Goal: Task Accomplishment & Management: Use online tool/utility

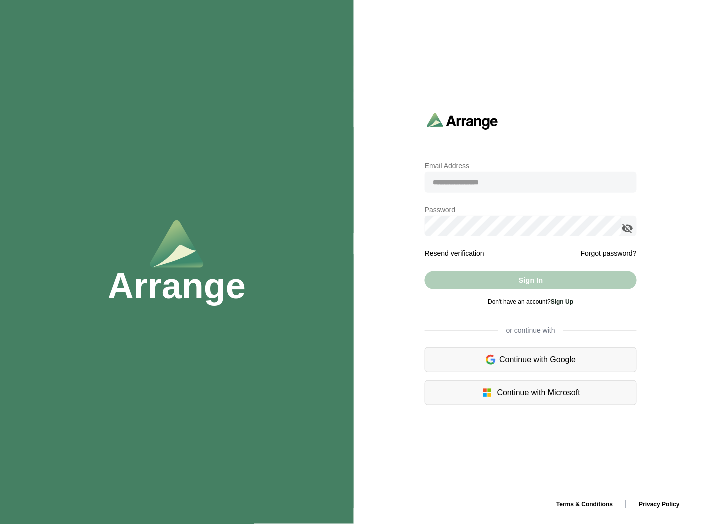
type input "**********"
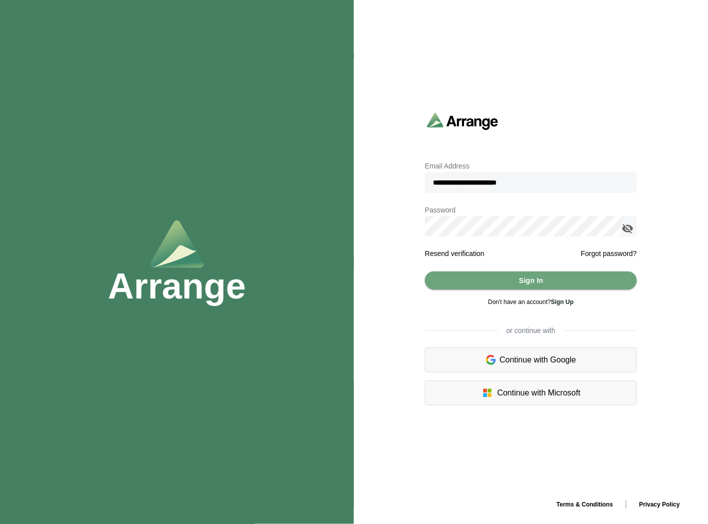
click at [628, 227] on icon "appended action" at bounding box center [628, 228] width 12 height 12
click at [522, 276] on span "Sign In" at bounding box center [530, 280] width 25 height 19
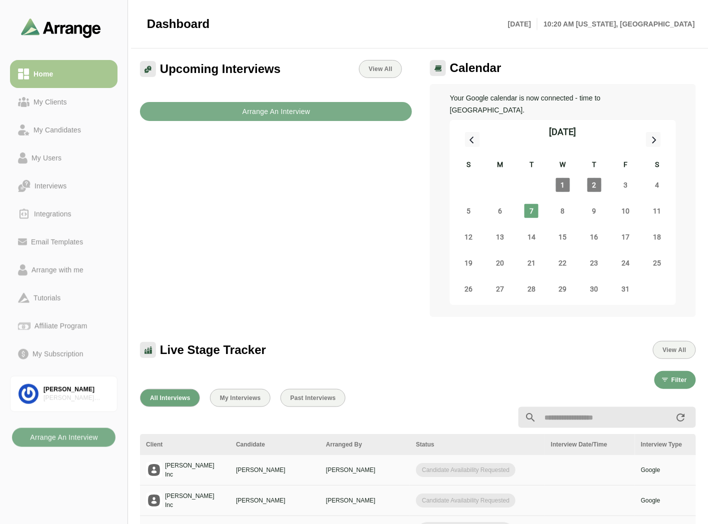
click at [65, 268] on div "Arrange with me" at bounding box center [57, 270] width 60 height 12
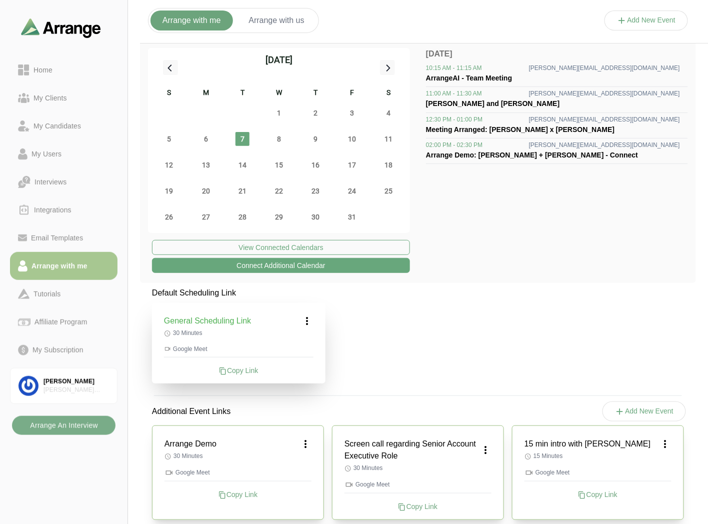
click at [311, 324] on icon at bounding box center [307, 321] width 12 height 12
click at [298, 346] on div "Edit" at bounding box center [298, 348] width 46 height 18
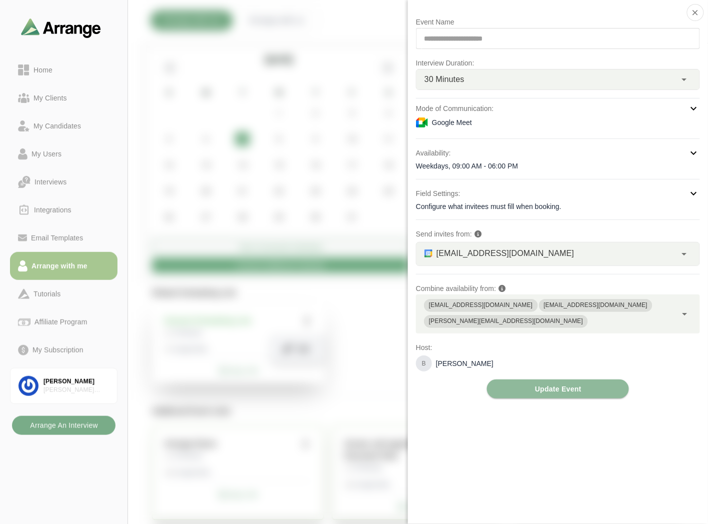
click at [480, 124] on div "Google Meet" at bounding box center [558, 122] width 284 height 12
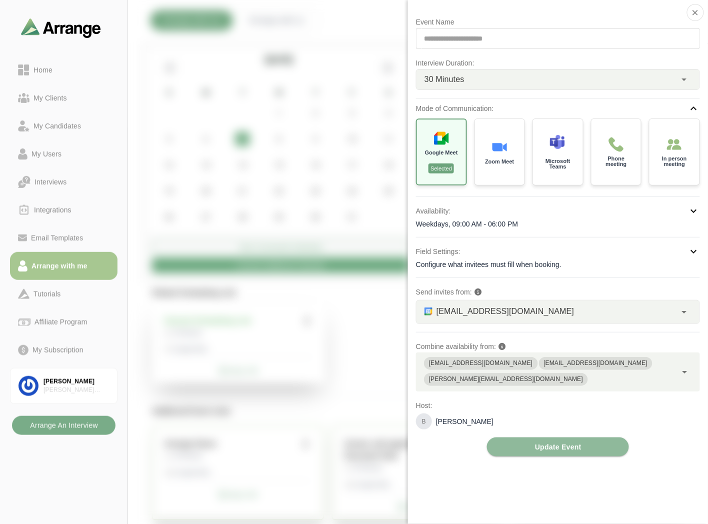
click at [698, 8] on icon "button" at bounding box center [695, 12] width 9 height 9
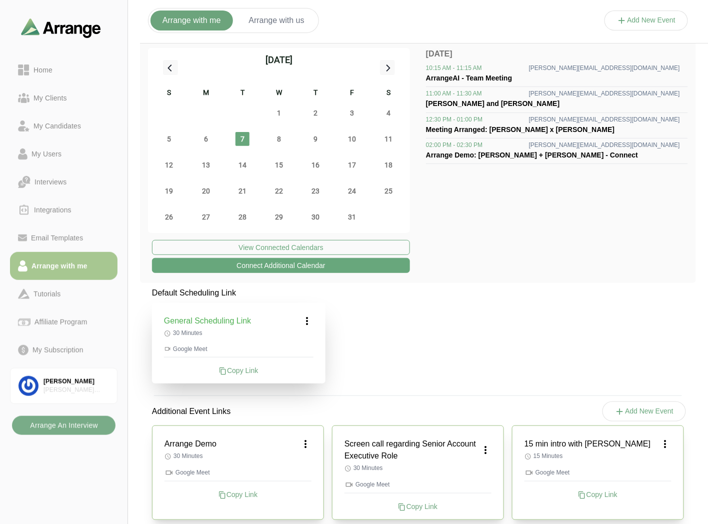
click at [305, 318] on icon at bounding box center [307, 321] width 12 height 12
click at [296, 344] on div "Edit" at bounding box center [298, 348] width 46 height 18
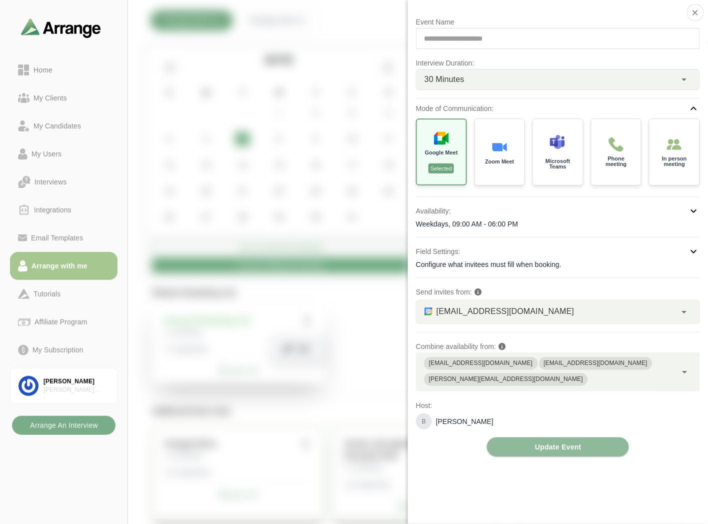
click at [696, 12] on icon "button" at bounding box center [695, 12] width 9 height 9
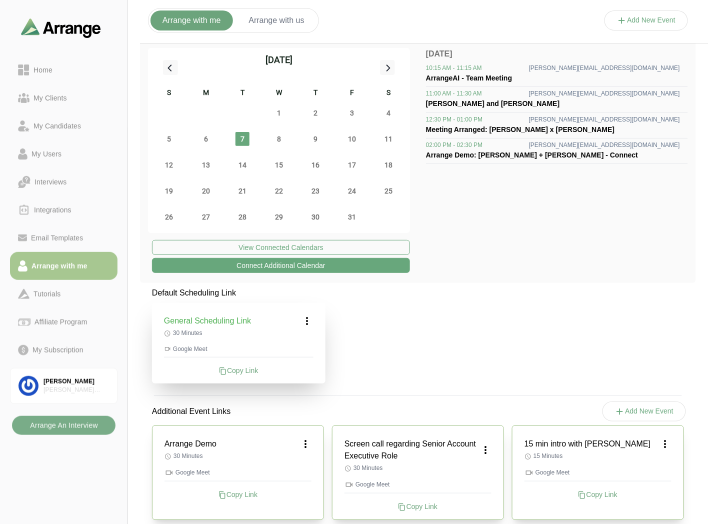
click at [28, 67] on icon at bounding box center [26, 67] width 5 height 6
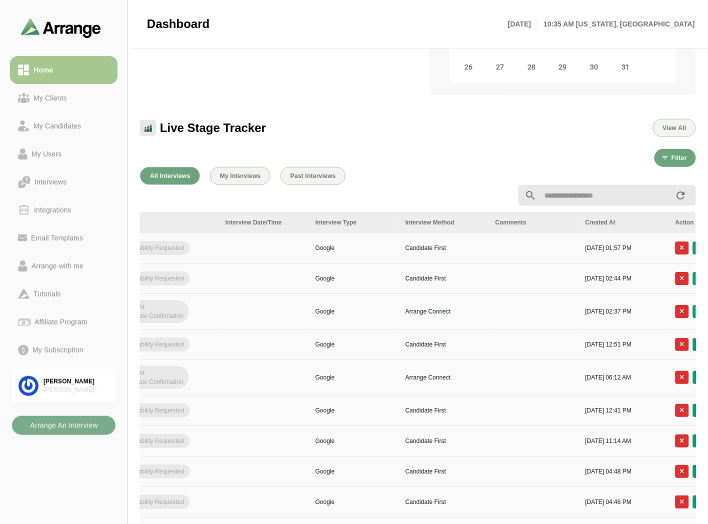
scroll to position [0, 400]
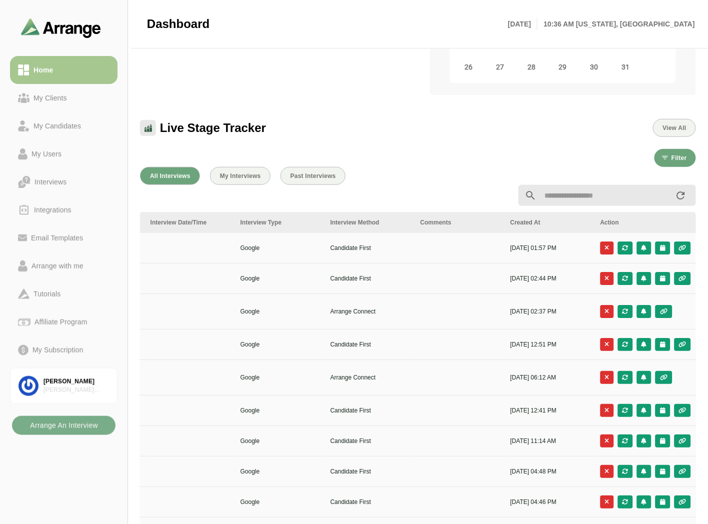
click at [56, 100] on div "My Clients" at bounding box center [49, 98] width 41 height 12
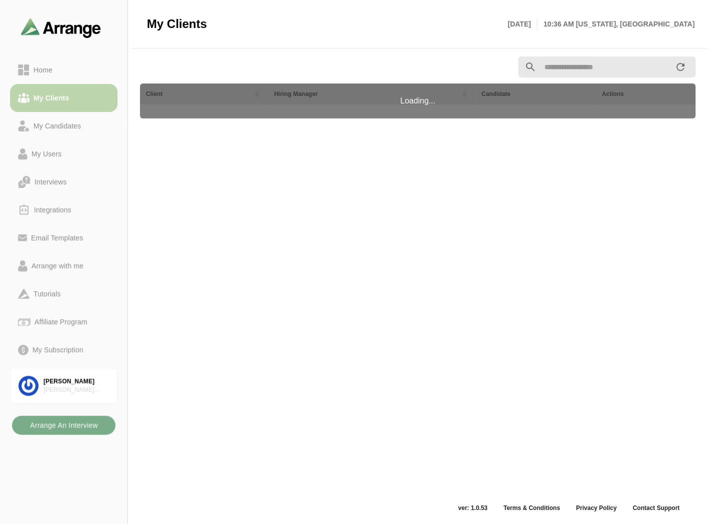
scroll to position [3, 0]
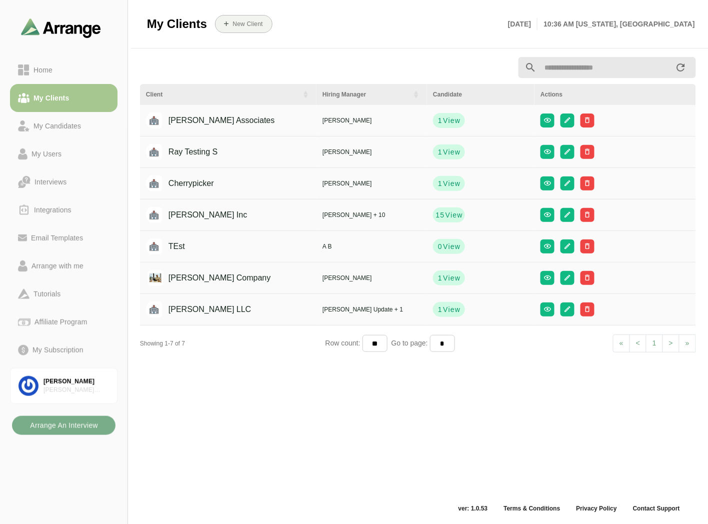
click at [436, 221] on button "15 View" at bounding box center [449, 214] width 32 height 15
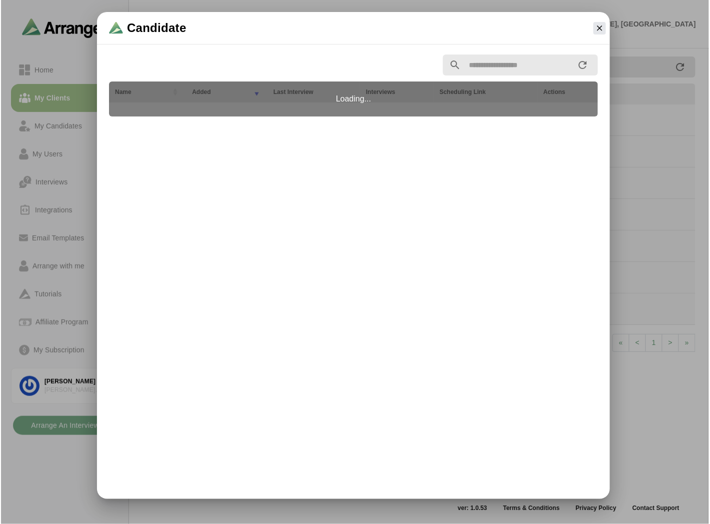
scroll to position [0, 0]
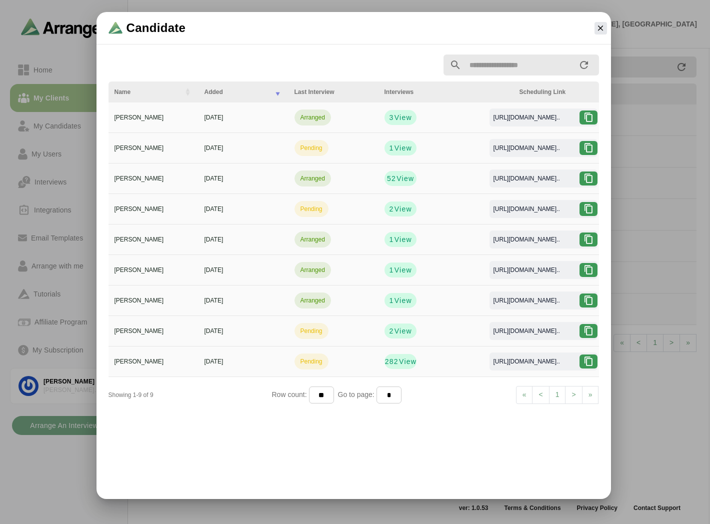
click at [487, 64] on input "text" at bounding box center [519, 64] width 116 height 21
click at [399, 120] on span "View" at bounding box center [402, 117] width 18 height 10
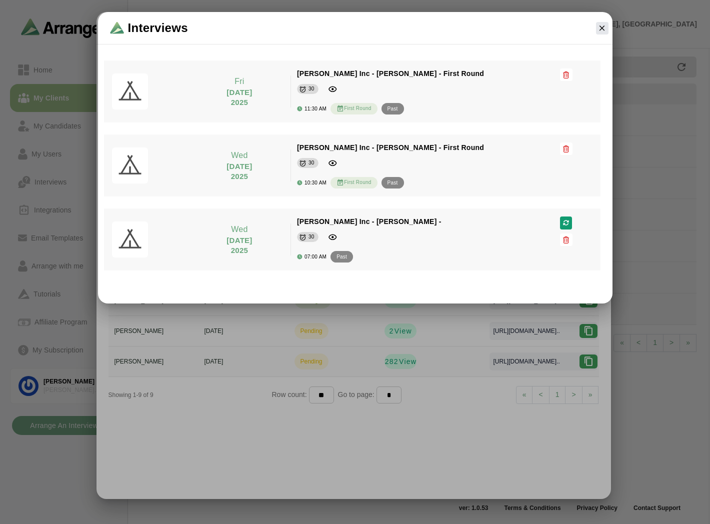
click at [593, 29] on div at bounding box center [602, 28] width 20 height 20
click at [603, 27] on icon "button" at bounding box center [601, 27] width 9 height 9
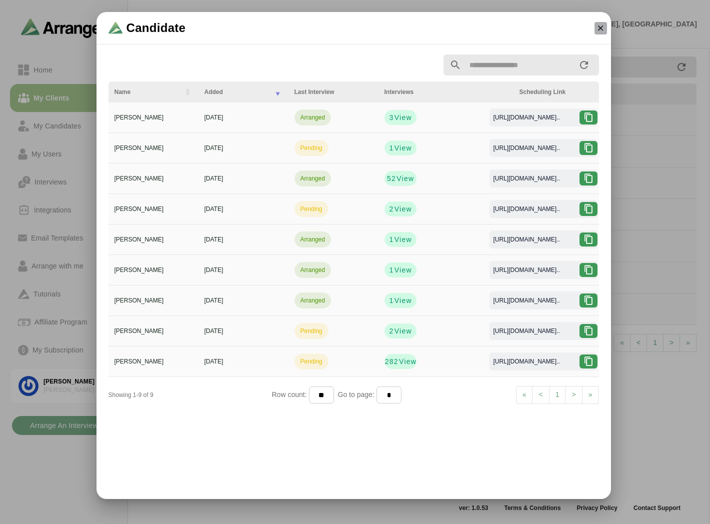
click at [606, 28] on button "button" at bounding box center [600, 28] width 12 height 12
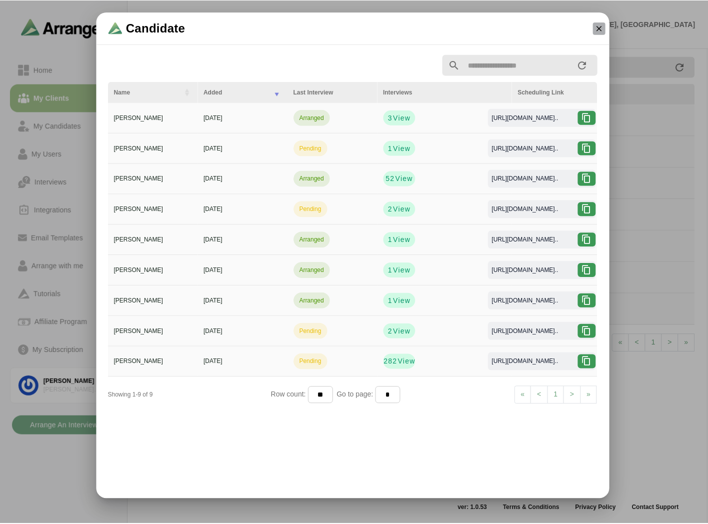
scroll to position [3, 0]
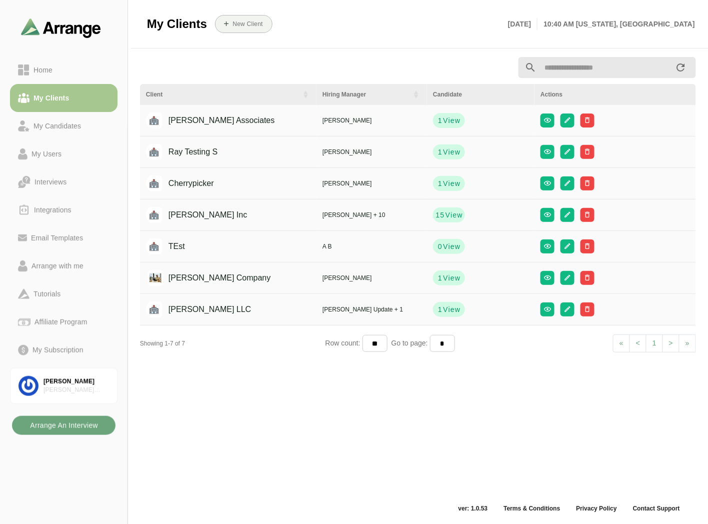
click at [54, 428] on b "Arrange An Interview" at bounding box center [63, 425] width 68 height 19
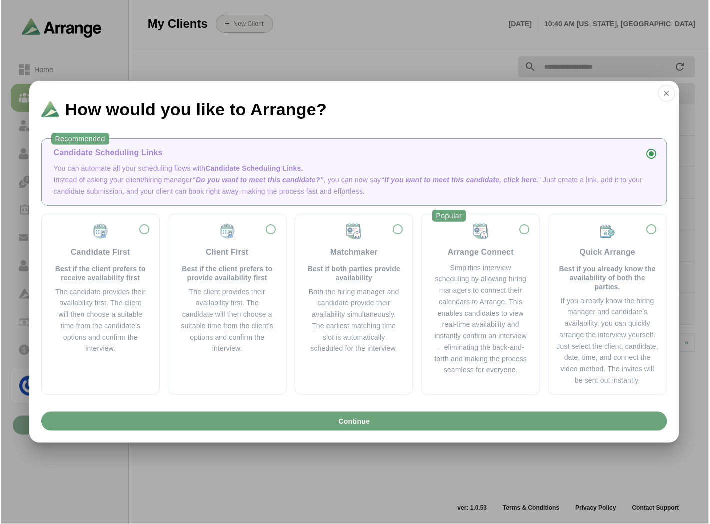
scroll to position [0, 0]
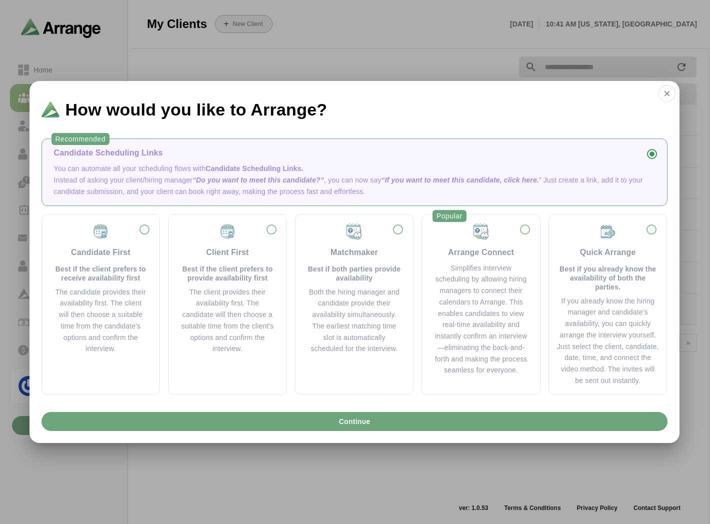
click at [118, 157] on div "Candidate Scheduling Links" at bounding box center [354, 153] width 601 height 12
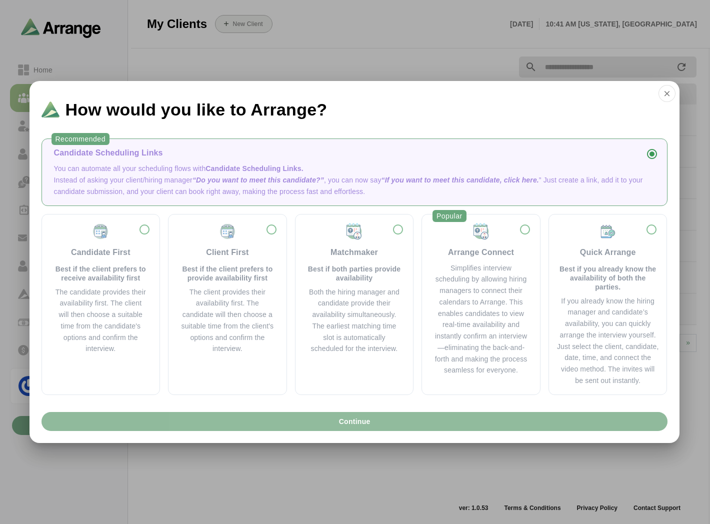
click at [343, 417] on span "Continue" at bounding box center [354, 421] width 32 height 19
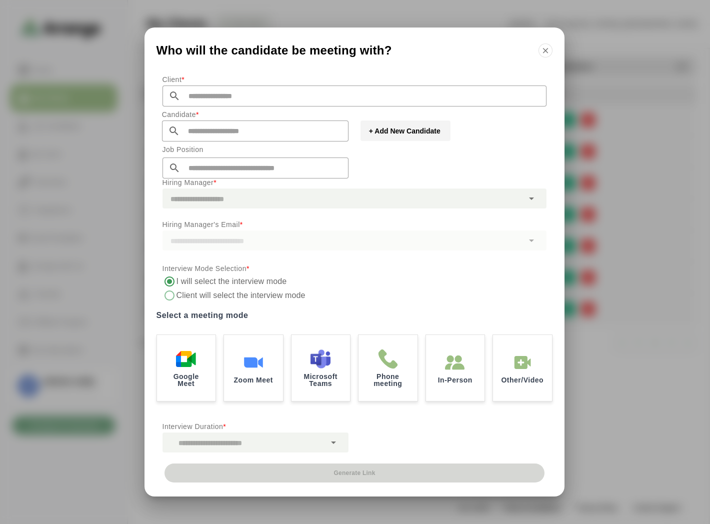
click at [220, 196] on div at bounding box center [342, 198] width 361 height 20
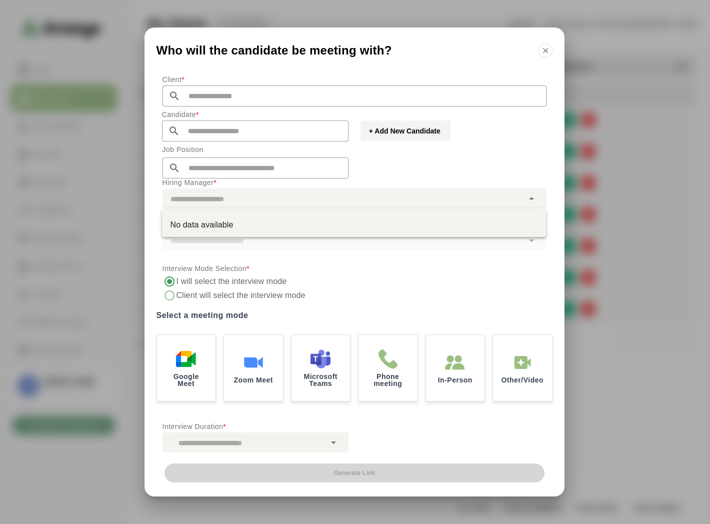
click at [220, 98] on input "text" at bounding box center [363, 95] width 366 height 21
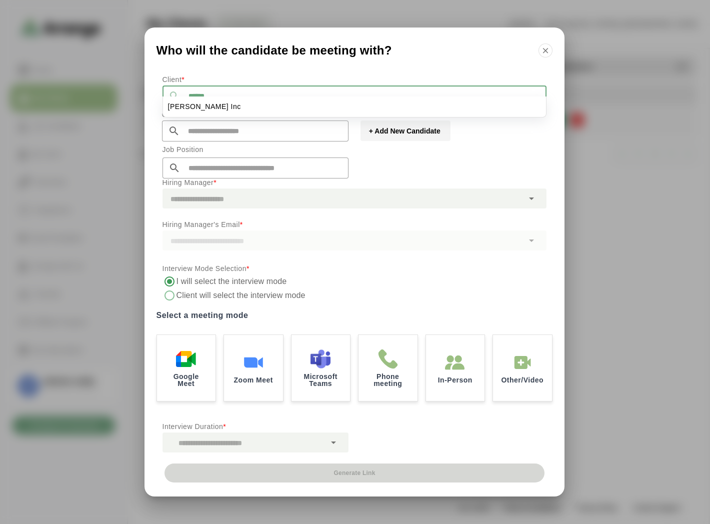
click at [186, 107] on span "[PERSON_NAME] Inc" at bounding box center [204, 106] width 73 height 10
type input "*******"
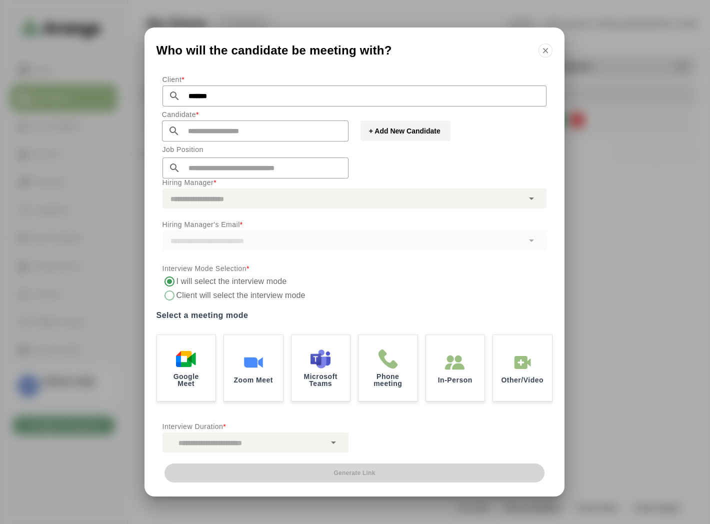
click at [214, 198] on div at bounding box center [342, 198] width 361 height 20
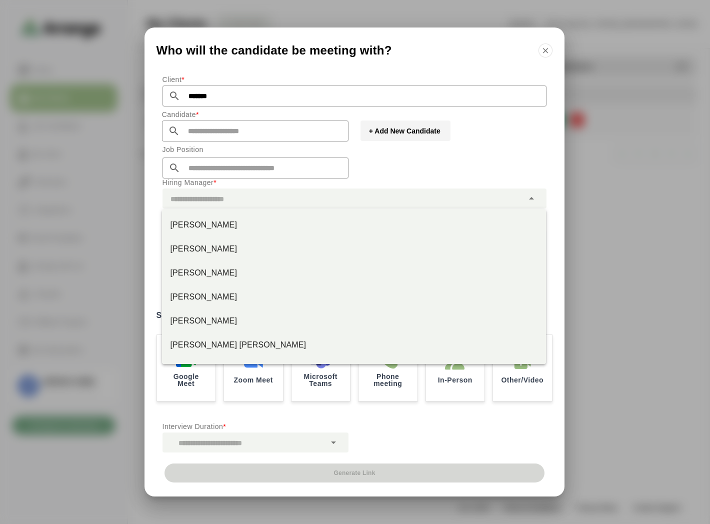
click at [195, 226] on div "Jay Smith" at bounding box center [354, 225] width 368 height 12
type input "*********"
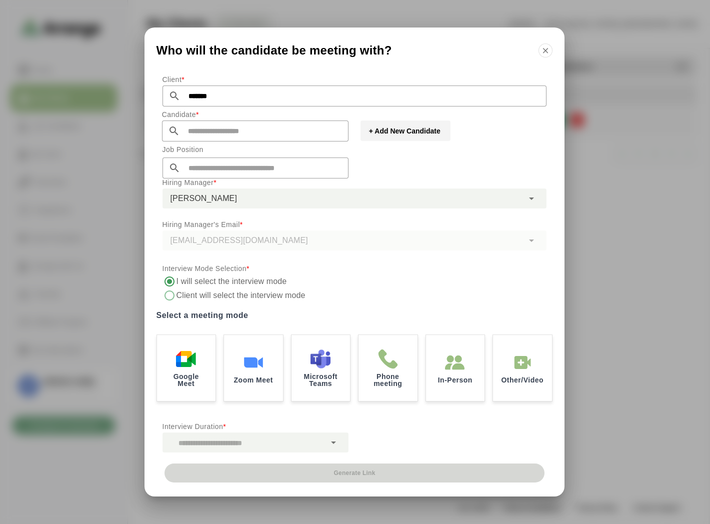
click at [537, 53] on div "Who will the candidate be meeting with?" at bounding box center [354, 48] width 420 height 42
click at [546, 51] on icon "button" at bounding box center [545, 50] width 9 height 9
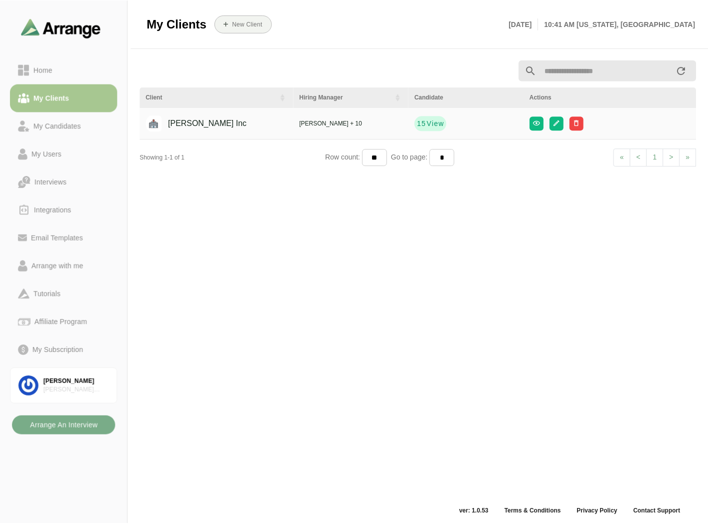
scroll to position [3, 0]
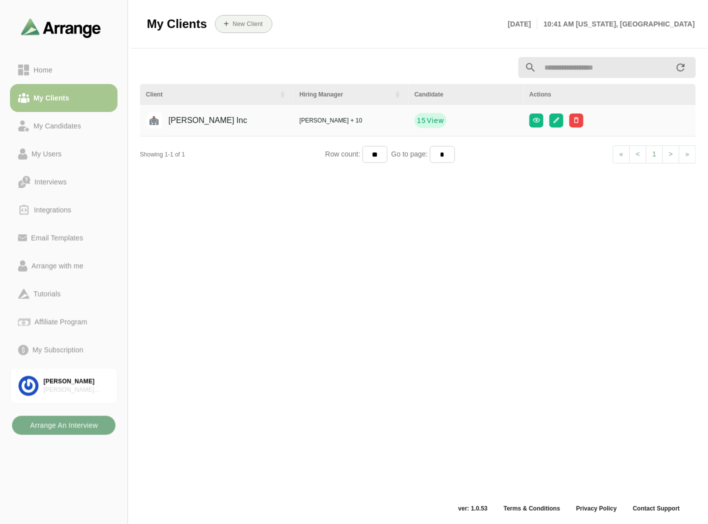
drag, startPoint x: 61, startPoint y: 415, endPoint x: 70, endPoint y: 430, distance: 18.2
click at [61, 415] on div "Home My Clients My Candidates My Users Interviews Integrations Email Templates …" at bounding box center [63, 262] width 127 height 524
click at [72, 431] on b "Arrange An Interview" at bounding box center [63, 425] width 68 height 19
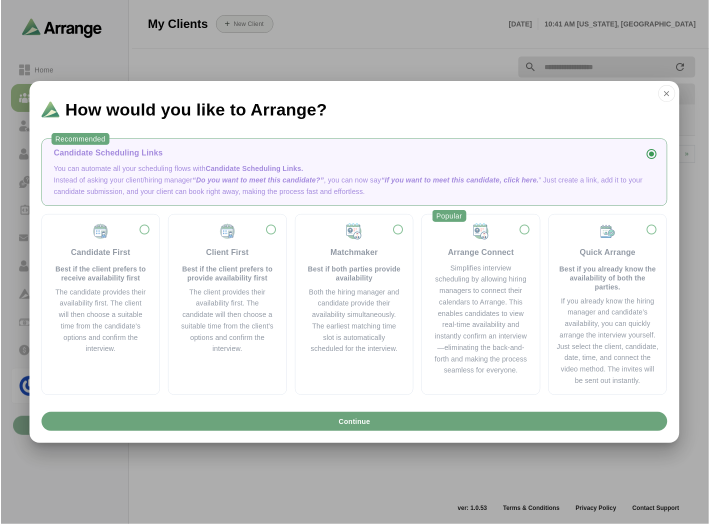
scroll to position [0, 0]
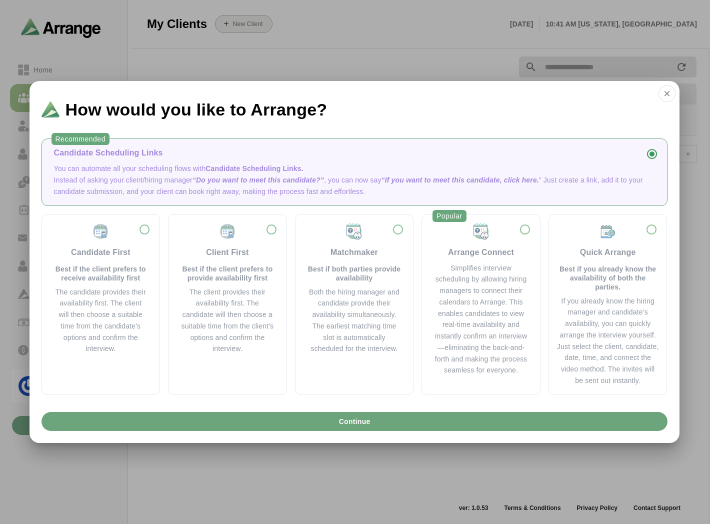
click at [271, 263] on div "Client First Best if the client prefers to provide availability first" at bounding box center [227, 252] width 94 height 60
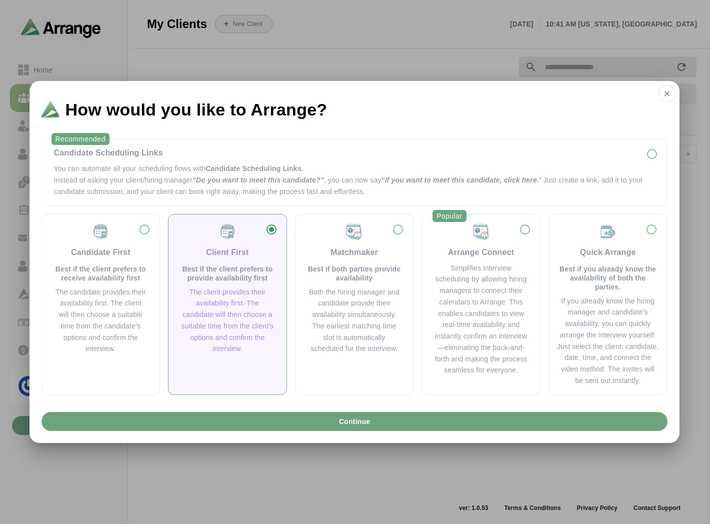
click at [281, 416] on button "Continue" at bounding box center [354, 421] width 626 height 19
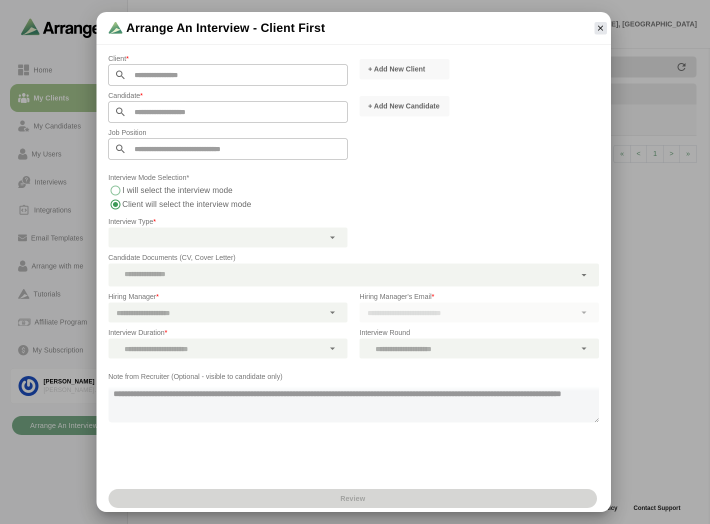
click at [155, 68] on input "text" at bounding box center [236, 74] width 221 height 21
click at [127, 86] on span "[PERSON_NAME] Inc" at bounding box center [148, 84] width 69 height 9
type input "*******"
click at [149, 235] on div at bounding box center [216, 237] width 216 height 20
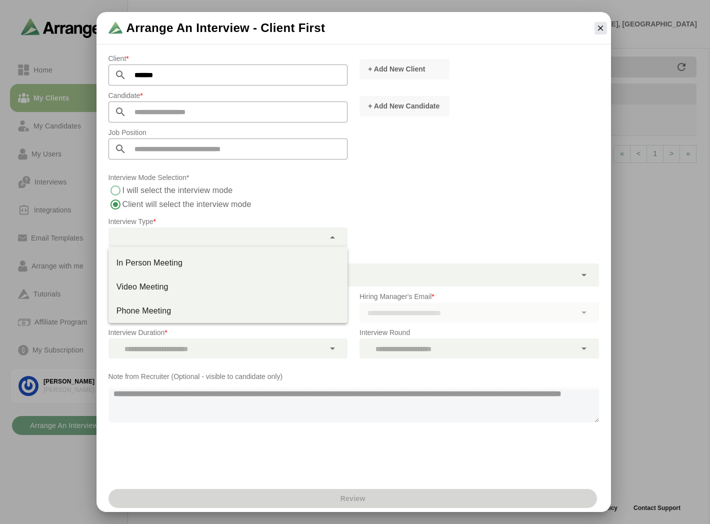
click at [153, 234] on div at bounding box center [216, 237] width 216 height 20
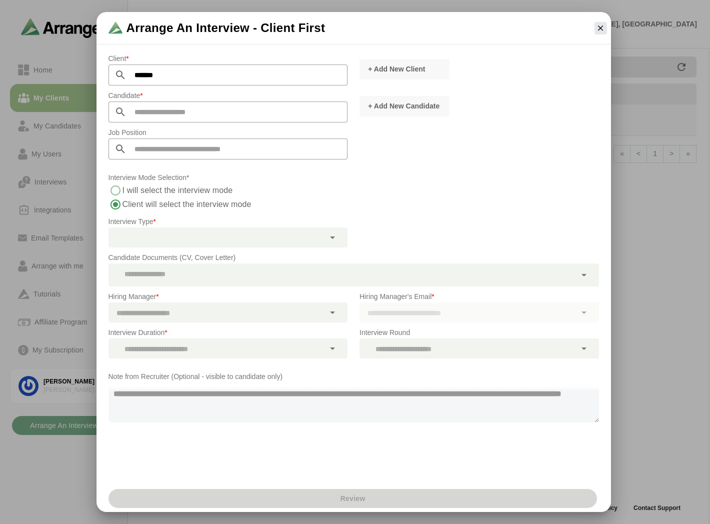
click at [601, 28] on icon "button" at bounding box center [600, 27] width 9 height 9
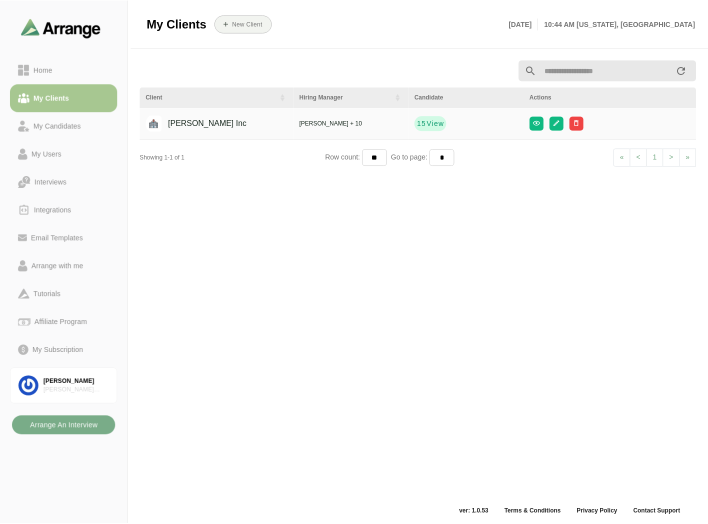
scroll to position [3, 0]
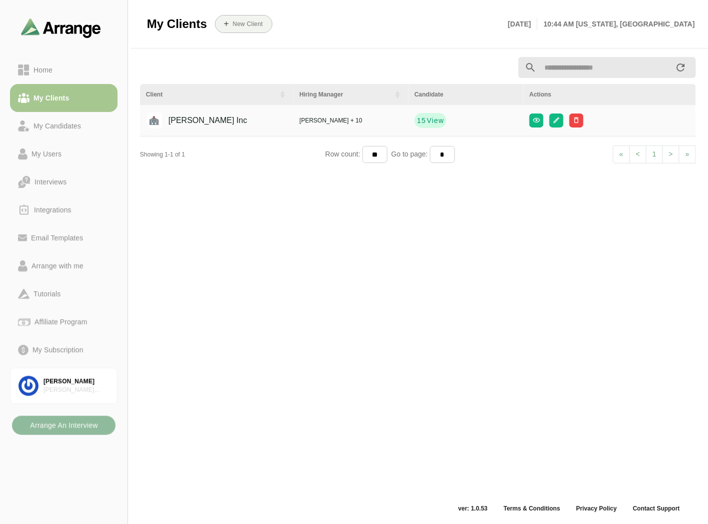
click at [70, 428] on b "Arrange An Interview" at bounding box center [63, 425] width 68 height 19
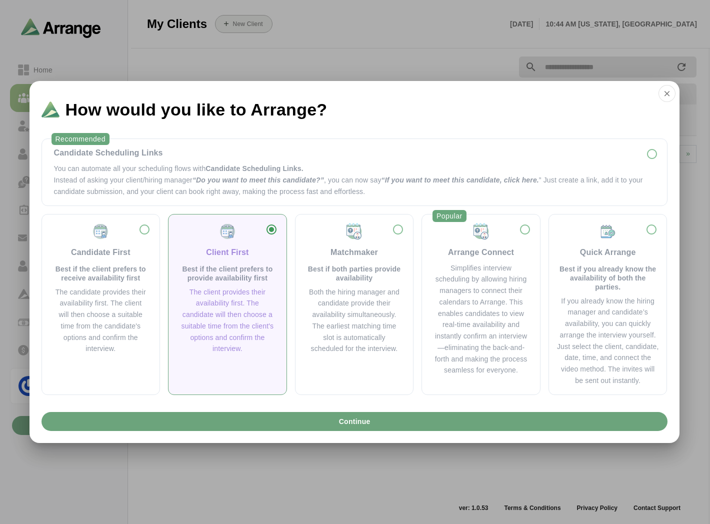
click at [86, 303] on div "The candidate provides their availability first. The client will then choose a …" at bounding box center [101, 320] width 94 height 68
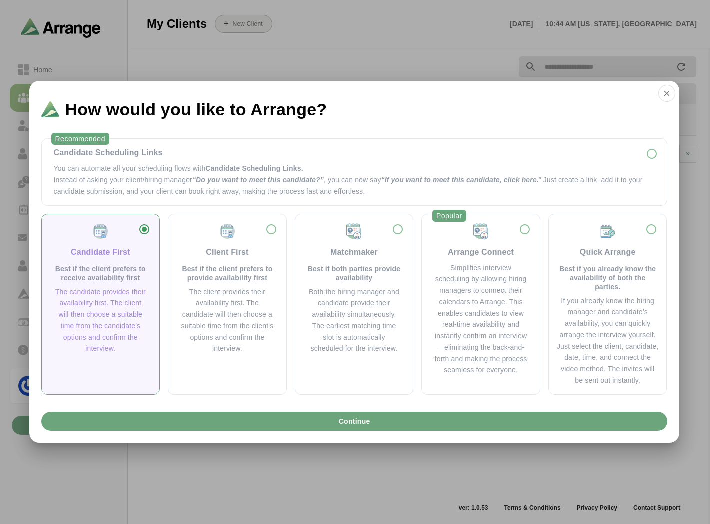
click at [229, 285] on div "Client First Best if the client prefers to provide availability first The clien…" at bounding box center [227, 288] width 102 height 132
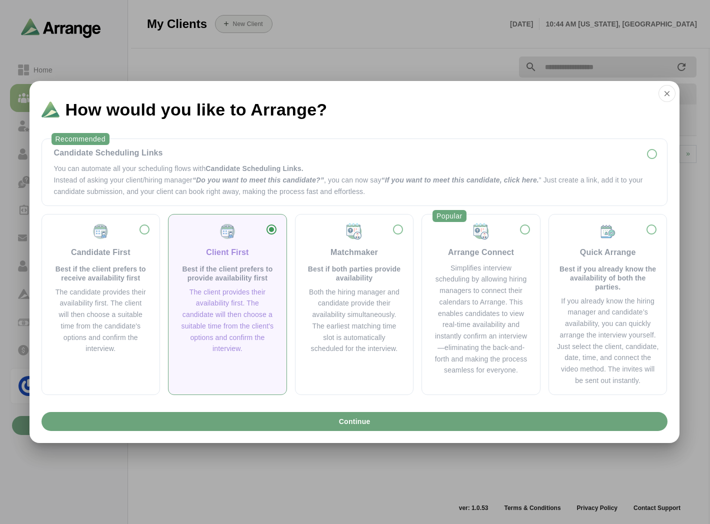
click at [115, 298] on div "The candidate provides their availability first. The client will then choose a …" at bounding box center [101, 320] width 94 height 68
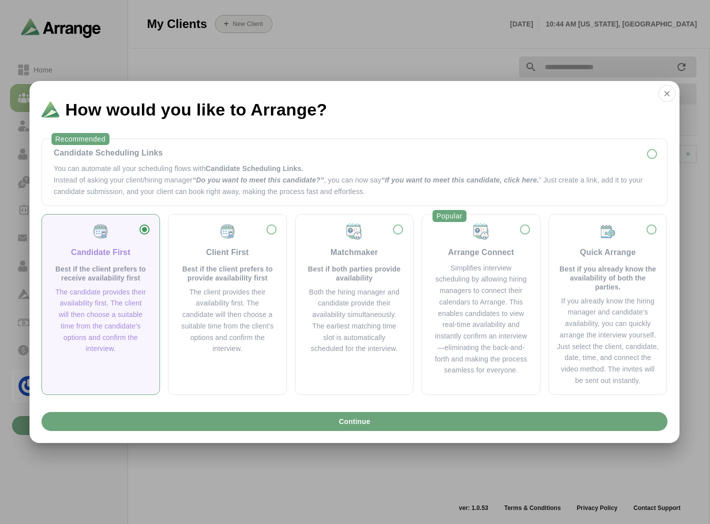
click at [173, 295] on div "Client First Best if the client prefers to provide availability first The clien…" at bounding box center [227, 304] width 119 height 181
click at [491, 280] on div "Simplifies interview scheduling by allowing hiring managers to connect their ca…" at bounding box center [481, 319] width 94 height 114
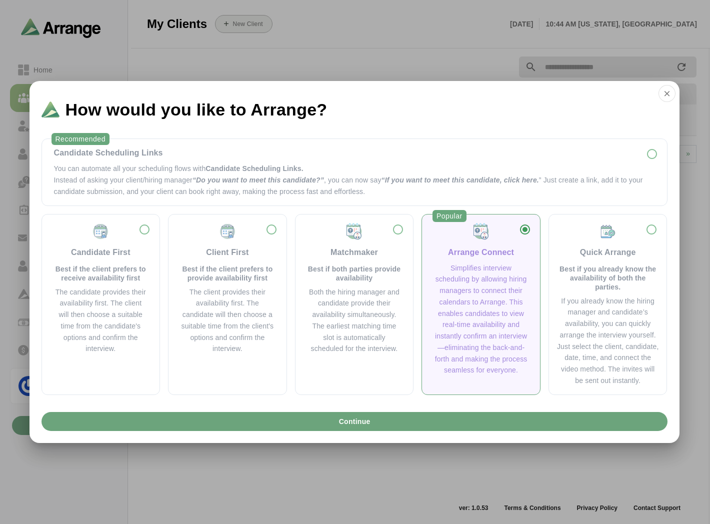
click at [148, 178] on p "Instead of asking your client/hiring manager “Do you want to meet this candidat…" at bounding box center [354, 185] width 601 height 23
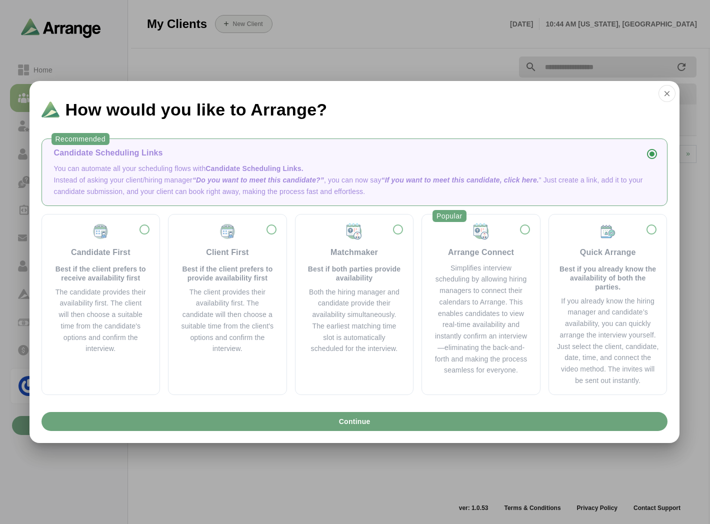
click at [95, 279] on p "Best if the client prefers to receive availability first" at bounding box center [101, 273] width 94 height 18
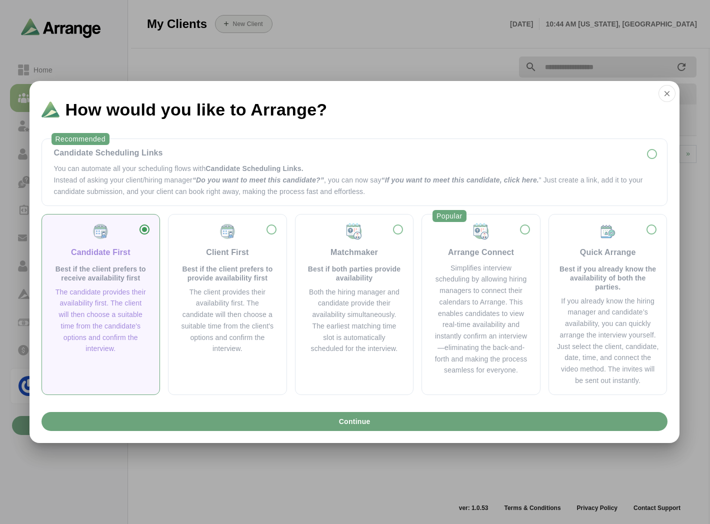
click at [253, 291] on div "The client provides their availability first. The candidate will then choose a …" at bounding box center [227, 320] width 94 height 68
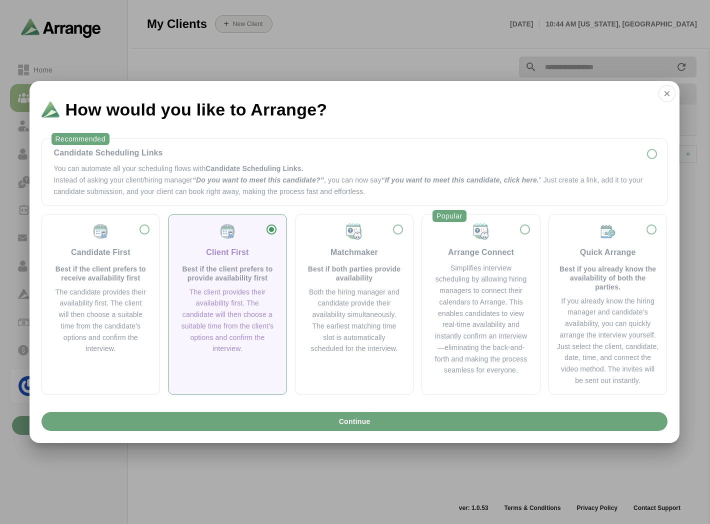
click at [152, 190] on p "Instead of asking your client/hiring manager “Do you want to meet this candidat…" at bounding box center [354, 185] width 601 height 23
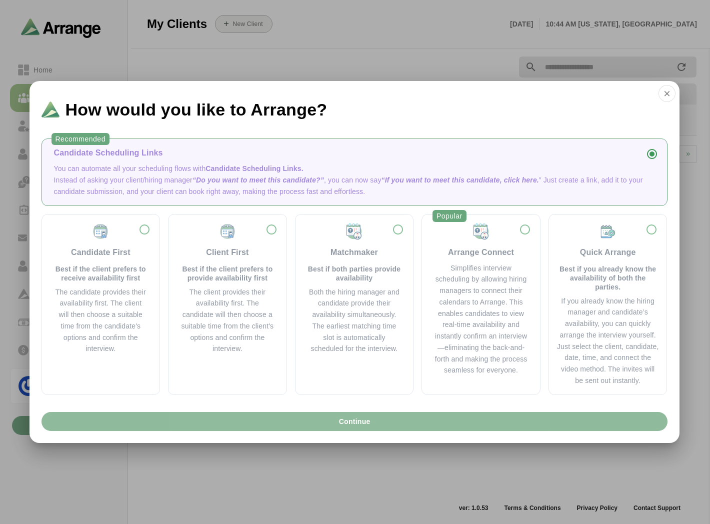
click at [322, 421] on button "Continue" at bounding box center [354, 421] width 626 height 19
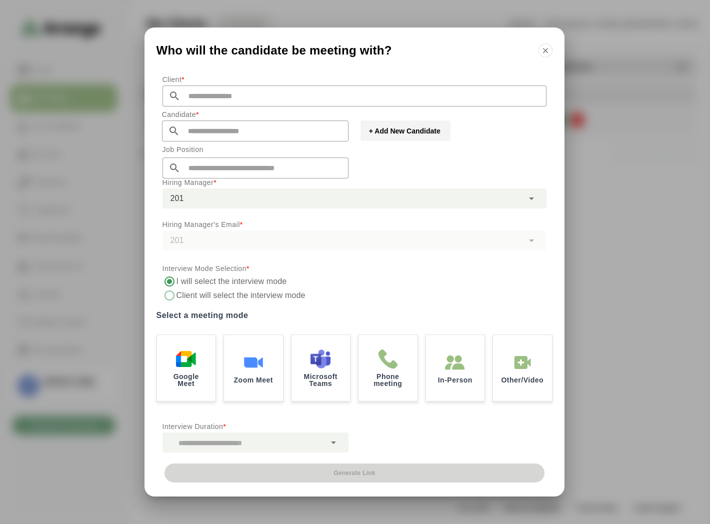
type input "***"
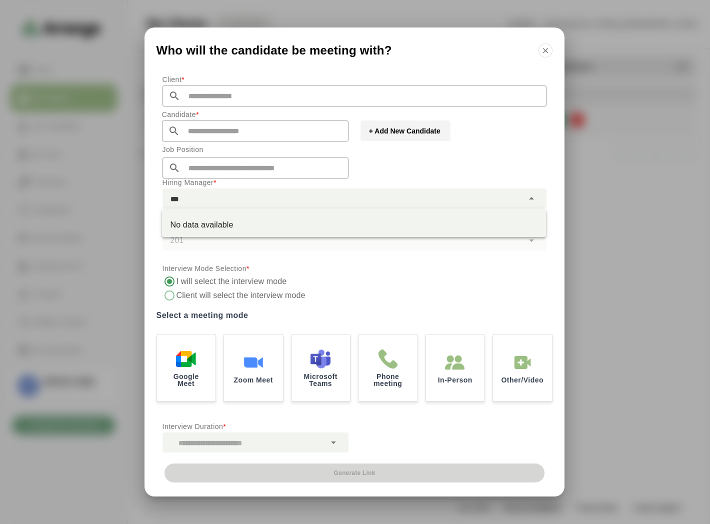
click at [208, 196] on div "201 ***" at bounding box center [342, 198] width 361 height 20
click at [207, 198] on div "201 ***" at bounding box center [342, 198] width 361 height 20
click at [210, 102] on input "text" at bounding box center [363, 95] width 366 height 21
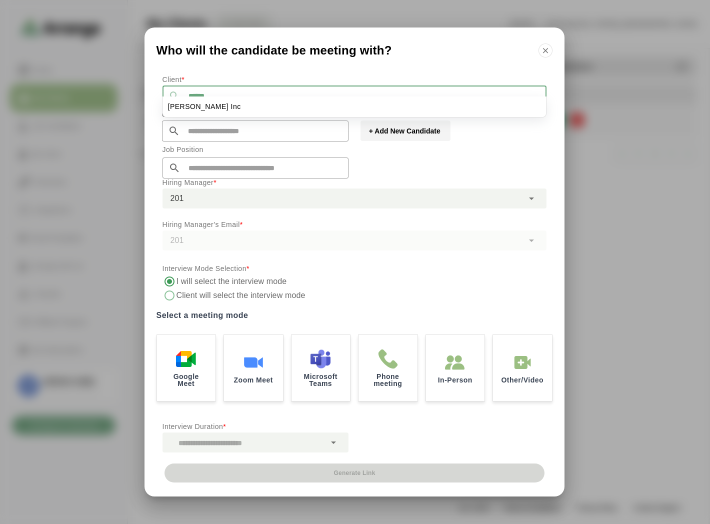
click at [197, 110] on li "[PERSON_NAME] Inc" at bounding box center [354, 106] width 383 height 20
type input "*******"
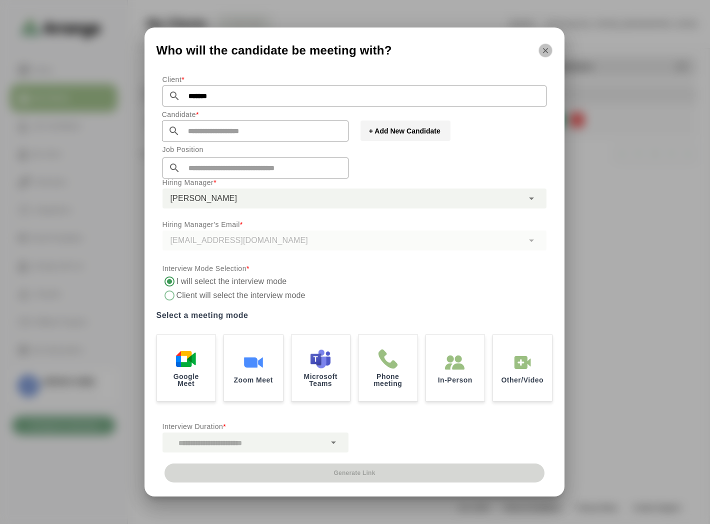
click at [547, 49] on icon "button" at bounding box center [545, 50] width 9 height 9
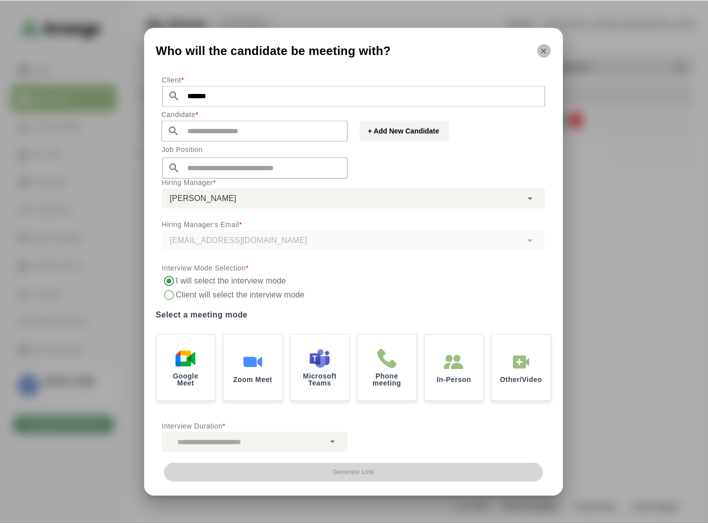
scroll to position [3, 0]
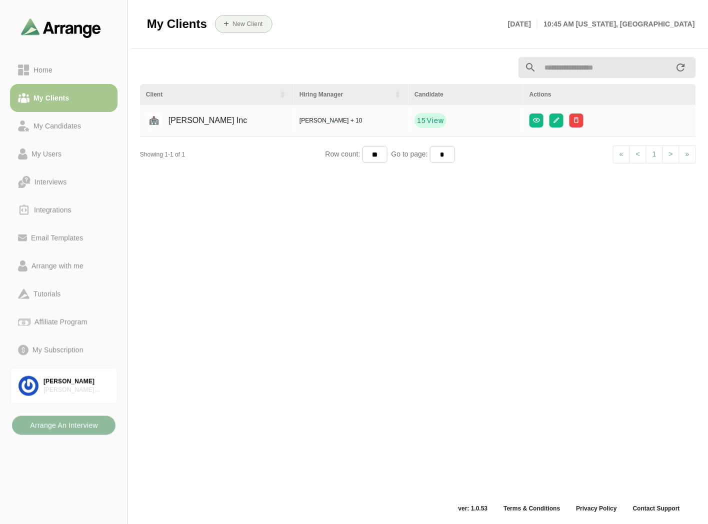
click at [96, 433] on b "Arrange An Interview" at bounding box center [63, 425] width 68 height 19
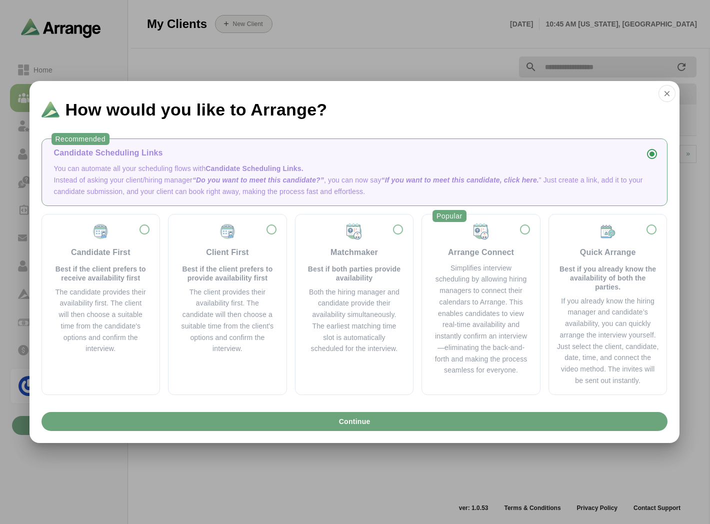
click at [179, 268] on div "Client First Best if the client prefers to provide availability first The clien…" at bounding box center [227, 288] width 102 height 132
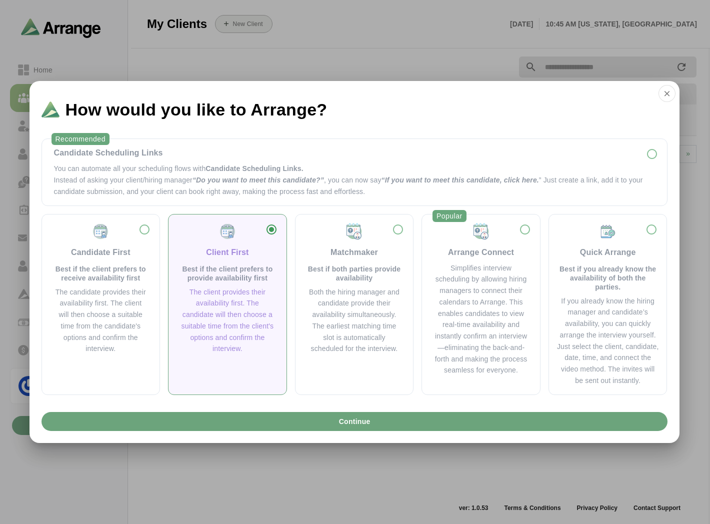
click at [286, 426] on button "Continue" at bounding box center [354, 421] width 626 height 19
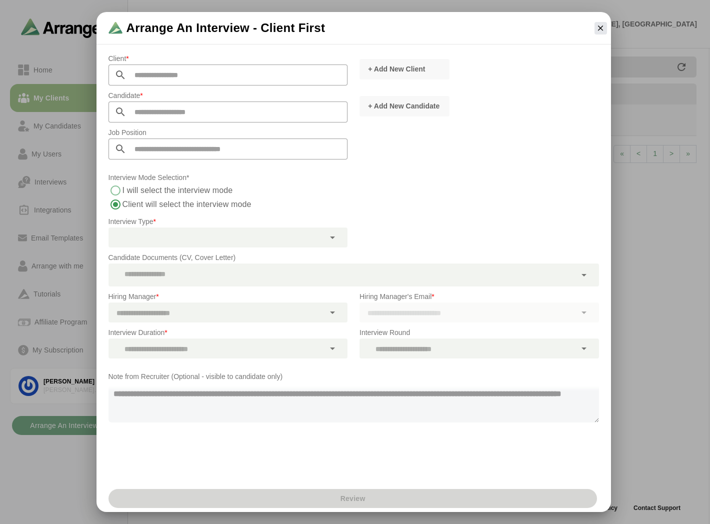
click at [601, 31] on icon "button" at bounding box center [600, 27] width 9 height 9
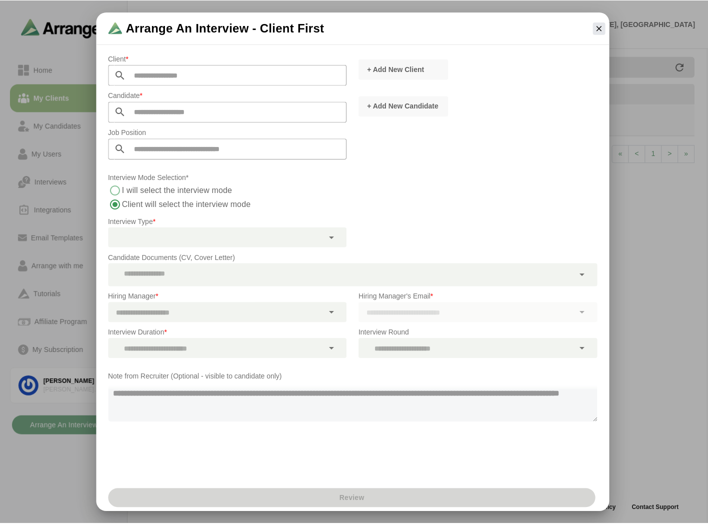
scroll to position [3, 0]
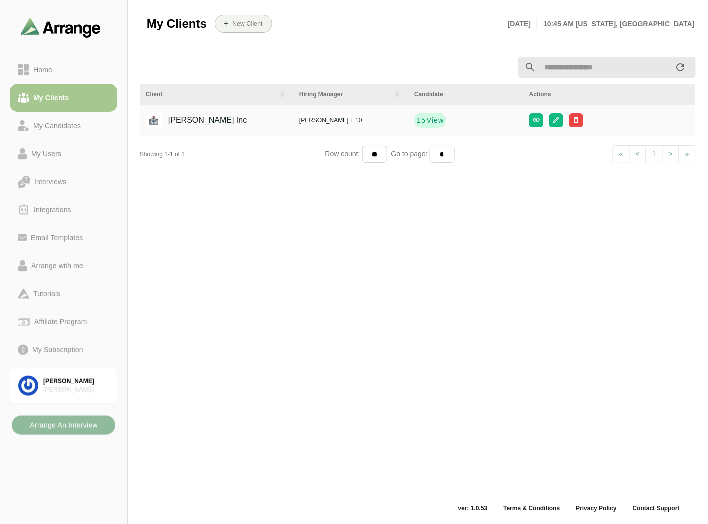
click at [95, 418] on b "Arrange An Interview" at bounding box center [63, 425] width 68 height 19
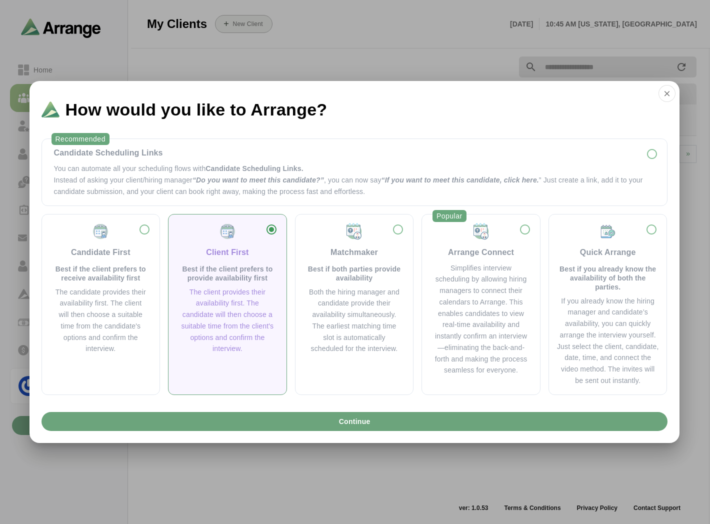
click at [227, 192] on p "Instead of asking your client/hiring manager “Do you want to meet this candidat…" at bounding box center [354, 185] width 601 height 23
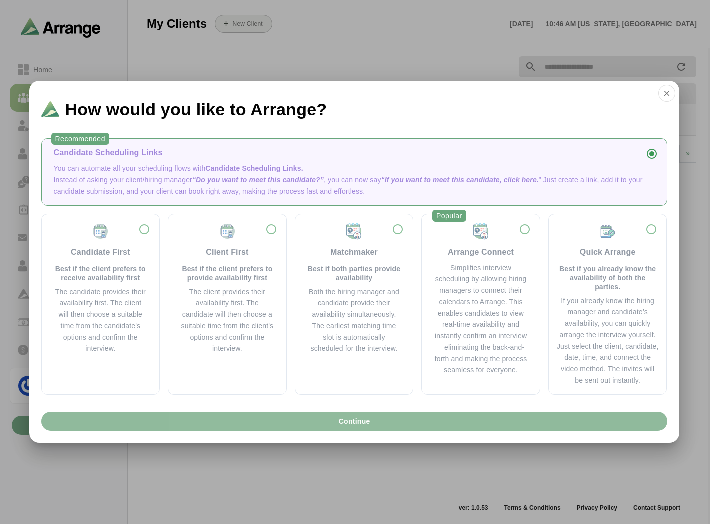
click at [296, 417] on button "Continue" at bounding box center [354, 421] width 626 height 19
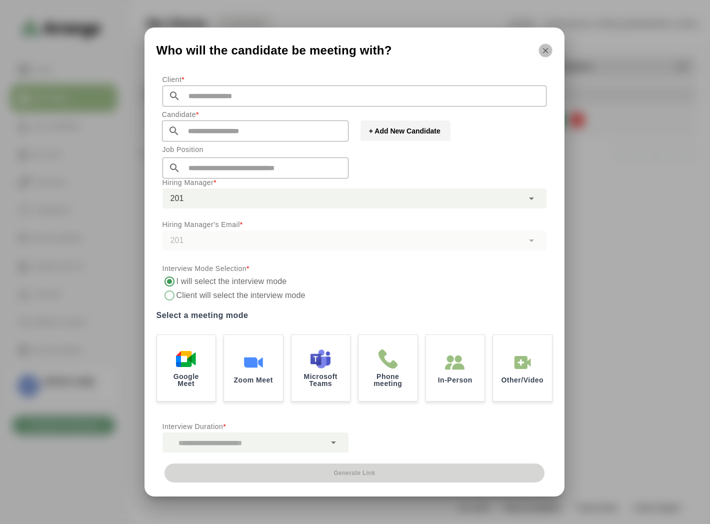
click at [546, 53] on icon "button" at bounding box center [545, 50] width 9 height 9
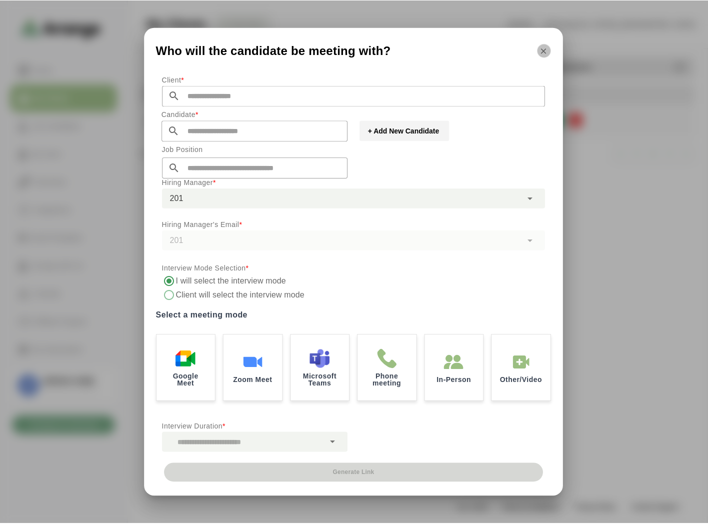
scroll to position [3, 0]
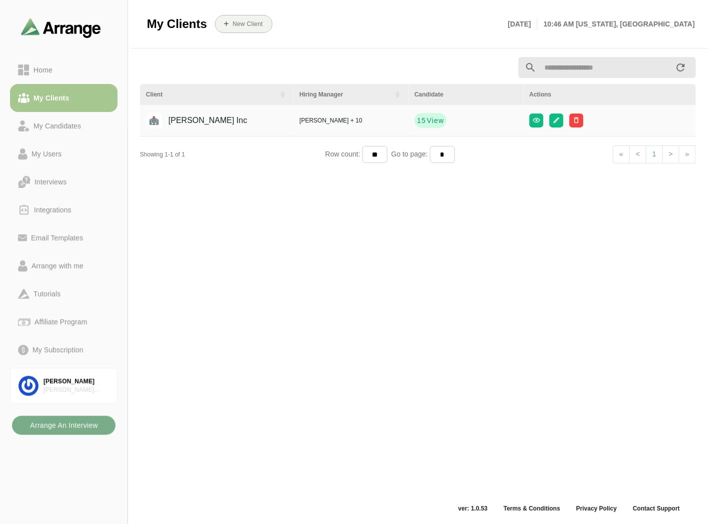
click at [66, 68] on div "Home" at bounding box center [63, 70] width 91 height 12
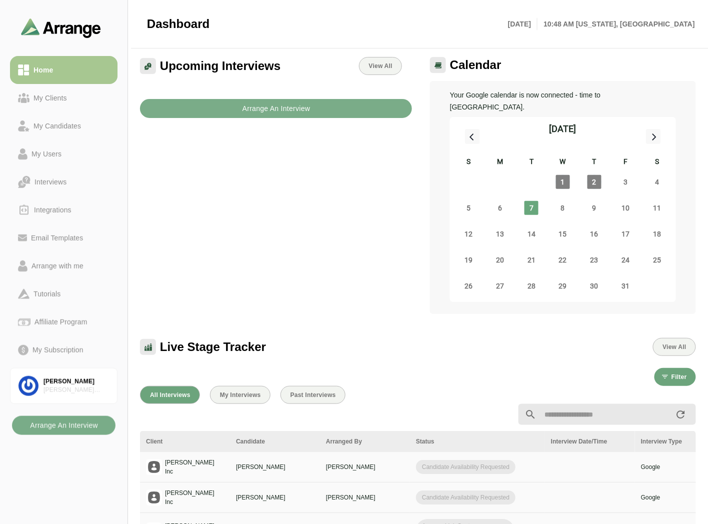
click at [299, 263] on div "Upcoming Interviews View All Arrange An Interview" at bounding box center [276, 185] width 284 height 269
click at [73, 91] on link "My Clients" at bounding box center [63, 98] width 107 height 28
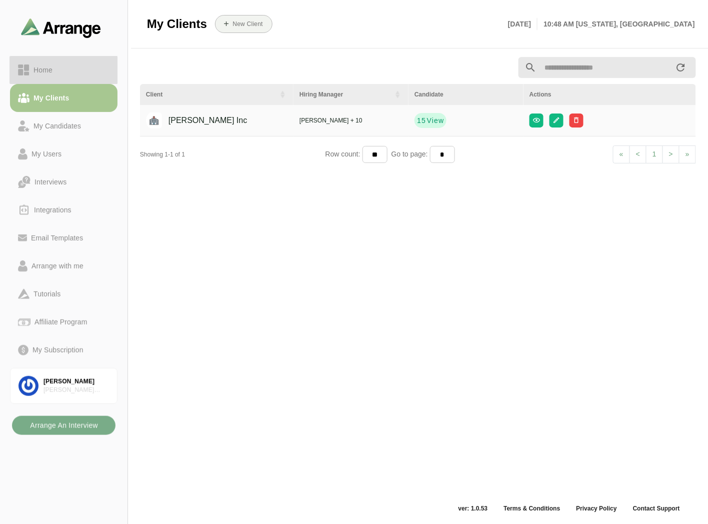
click at [68, 73] on div "Home" at bounding box center [63, 70] width 91 height 12
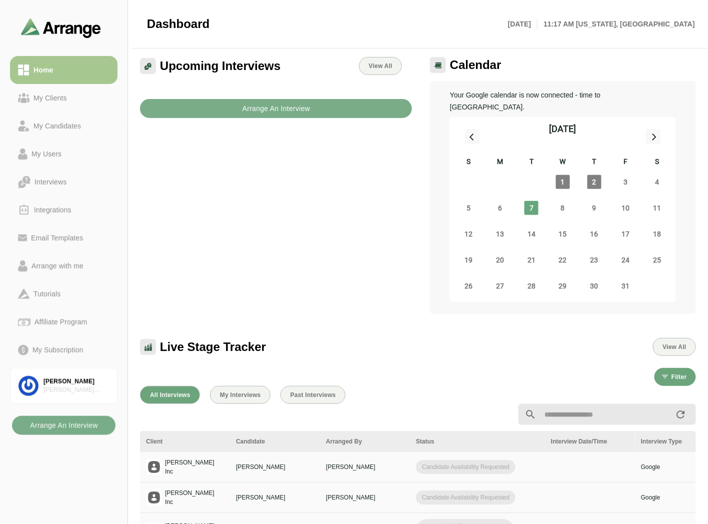
click at [65, 321] on div "Affiliate Program" at bounding box center [60, 322] width 60 height 12
